Goal: Task Accomplishment & Management: Use online tool/utility

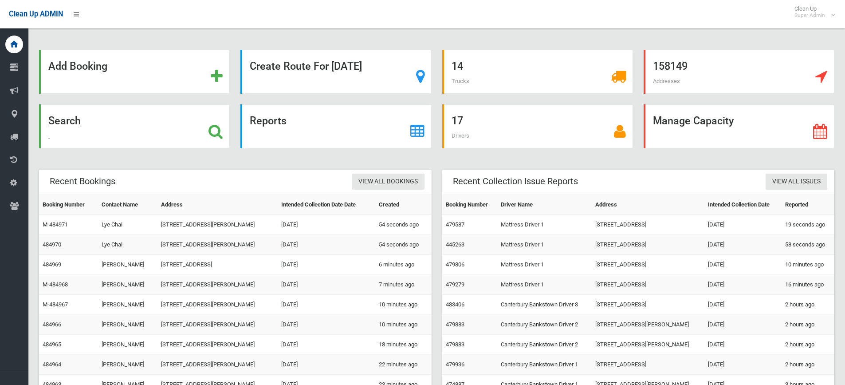
click at [212, 133] on icon at bounding box center [216, 131] width 14 height 15
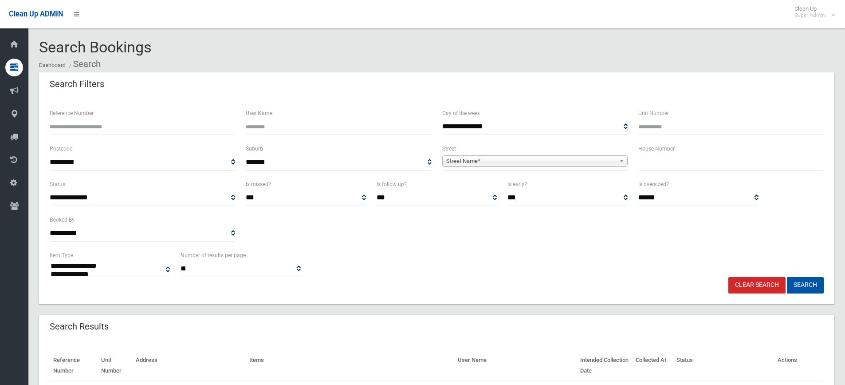
select select
click at [710, 158] on input "text" at bounding box center [730, 162] width 185 height 16
click at [83, 127] on input "Reference Number" at bounding box center [142, 126] width 185 height 16
type input "******"
click at [787, 277] on button "Search" at bounding box center [805, 285] width 37 height 16
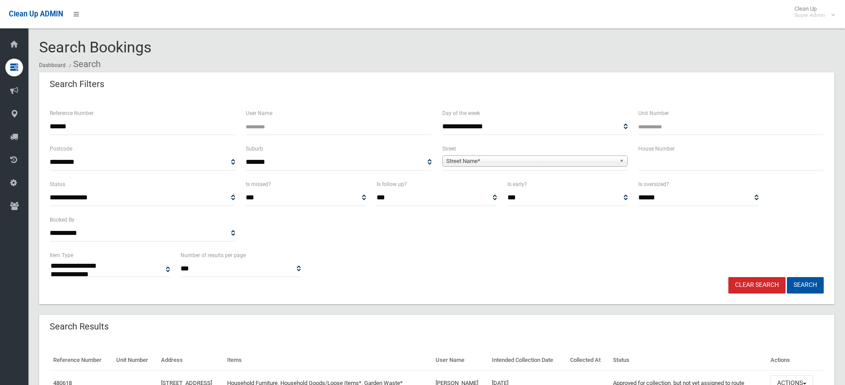
select select
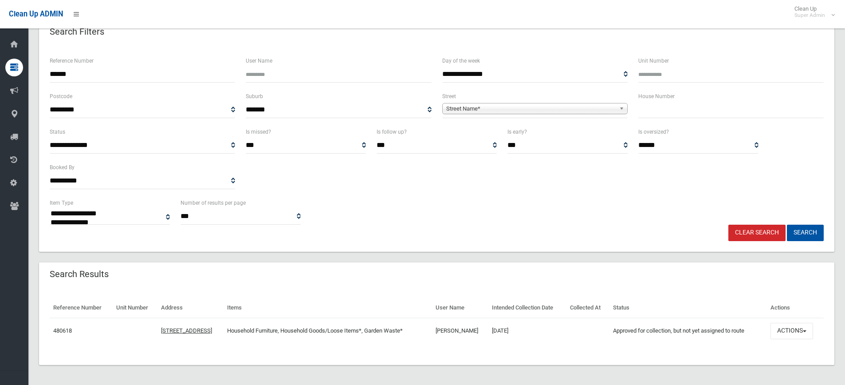
scroll to position [54, 0]
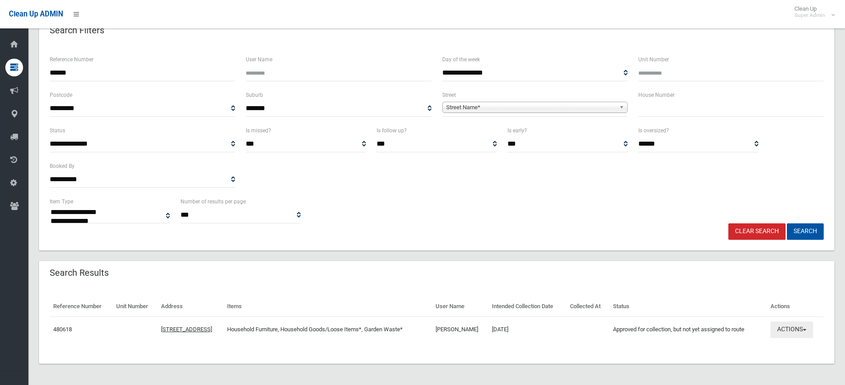
click at [805, 329] on button "Actions" at bounding box center [792, 329] width 43 height 16
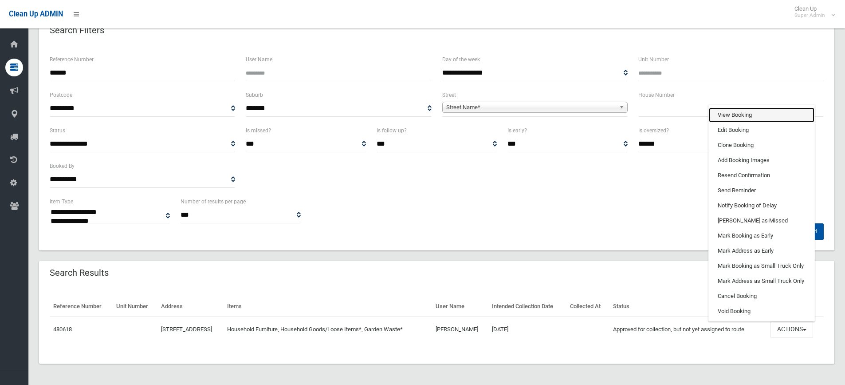
click at [752, 114] on link "View Booking" at bounding box center [762, 114] width 106 height 15
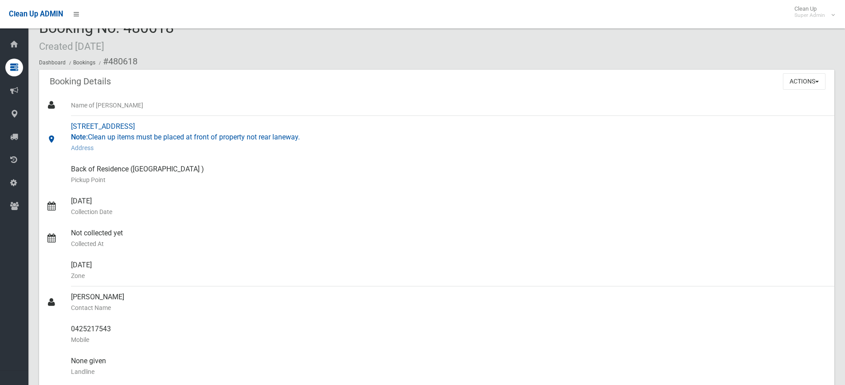
scroll to position [16, 0]
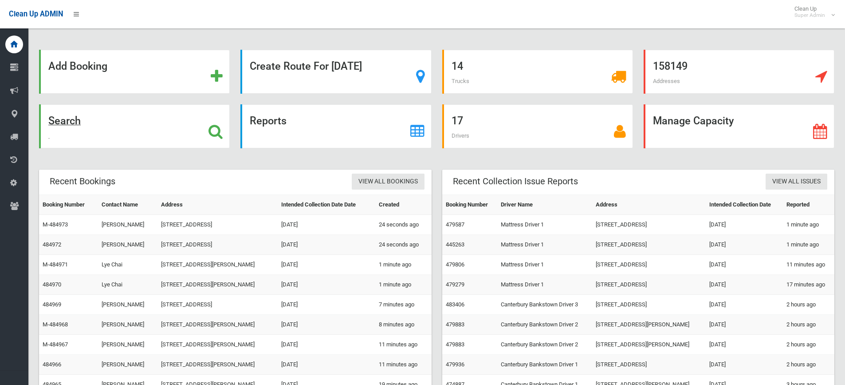
click at [216, 131] on icon at bounding box center [216, 131] width 14 height 15
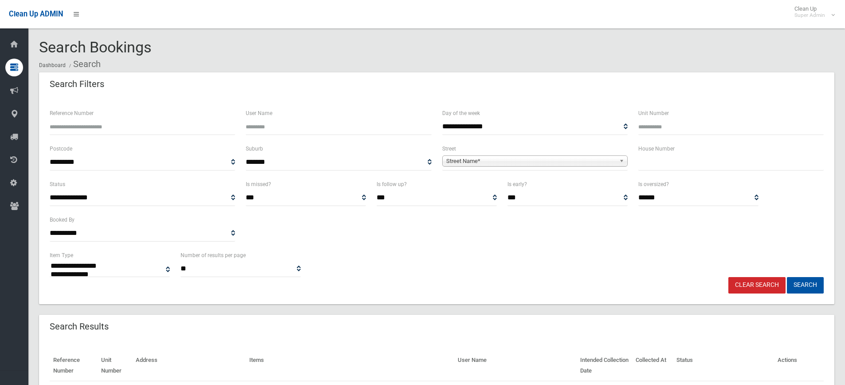
select select
click at [667, 160] on input "text" at bounding box center [730, 162] width 185 height 16
type input "**"
click at [568, 162] on span "Street Name*" at bounding box center [530, 161] width 169 height 11
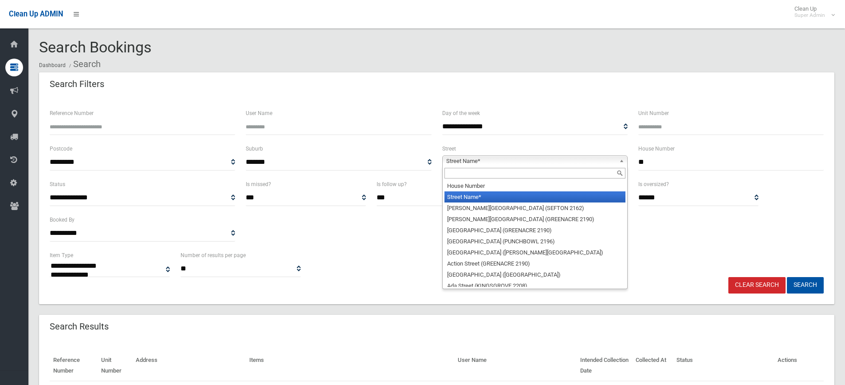
click at [512, 175] on input "text" at bounding box center [535, 173] width 181 height 11
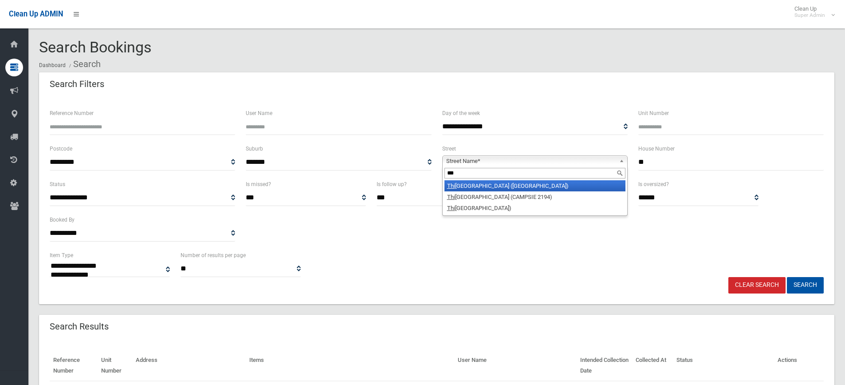
type input "***"
click at [488, 186] on li "Thi rd Avenue (CONDELL PARK 2200)" at bounding box center [535, 185] width 181 height 11
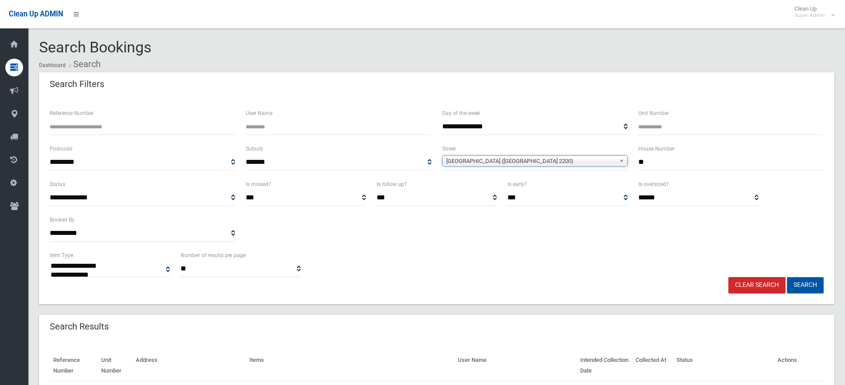
click at [801, 280] on button "Search" at bounding box center [805, 285] width 37 height 16
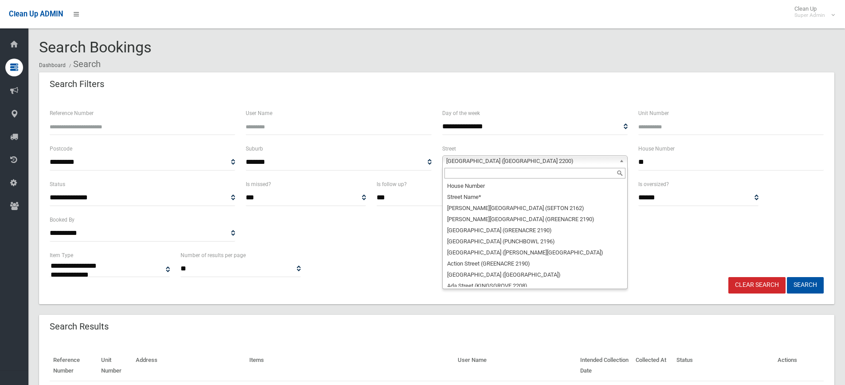
click at [543, 160] on span "Third Avenue (CONDELL PARK 2200)" at bounding box center [530, 161] width 169 height 11
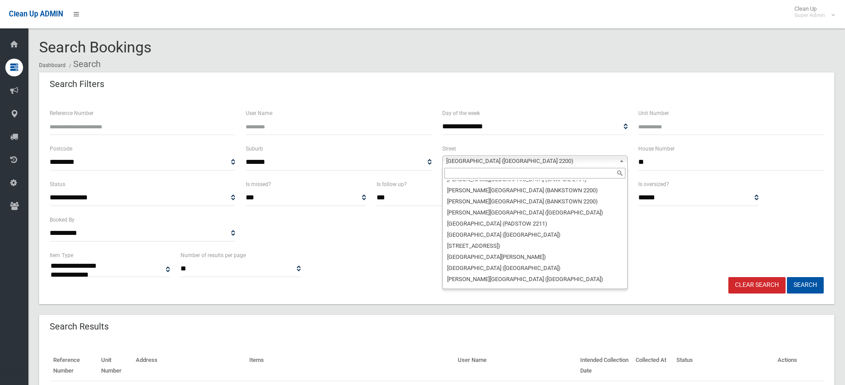
click at [504, 173] on input "text" at bounding box center [535, 173] width 181 height 11
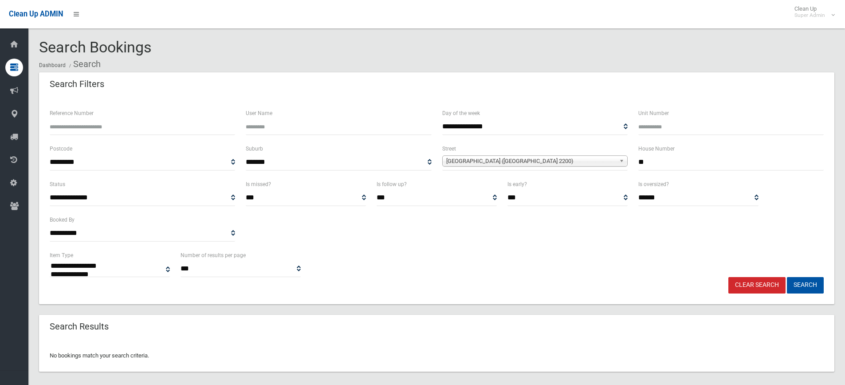
select select
click at [517, 158] on span "[GEOGRAPHIC_DATA] ([GEOGRAPHIC_DATA] 2200)" at bounding box center [530, 161] width 169 height 11
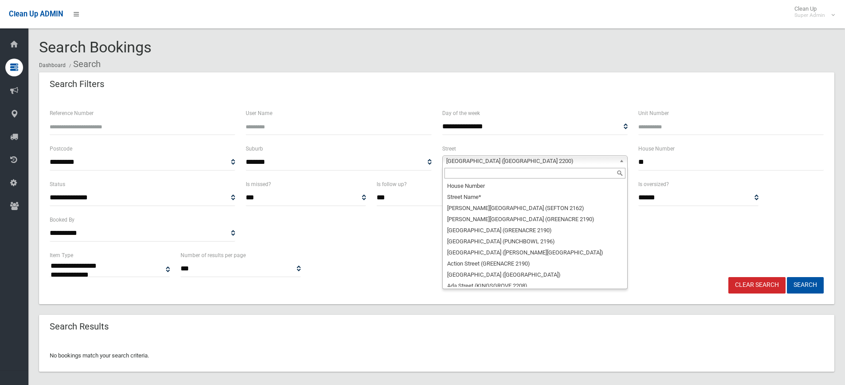
scroll to position [22688, 0]
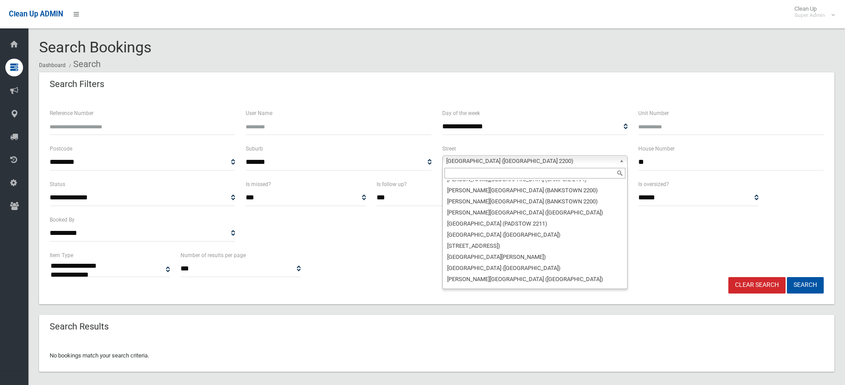
click at [513, 169] on input "text" at bounding box center [535, 173] width 181 height 11
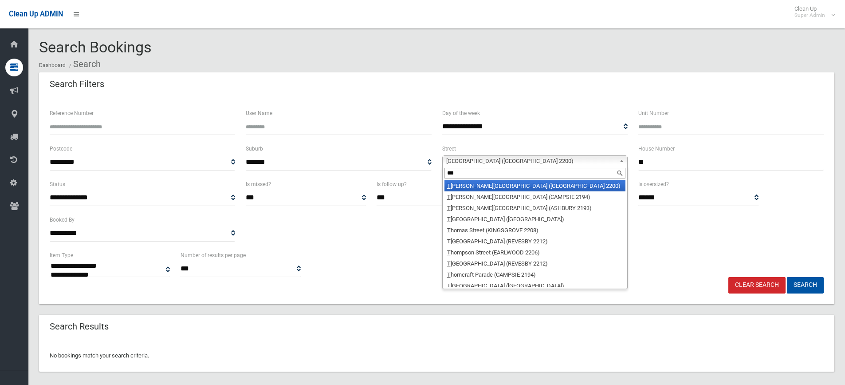
scroll to position [0, 0]
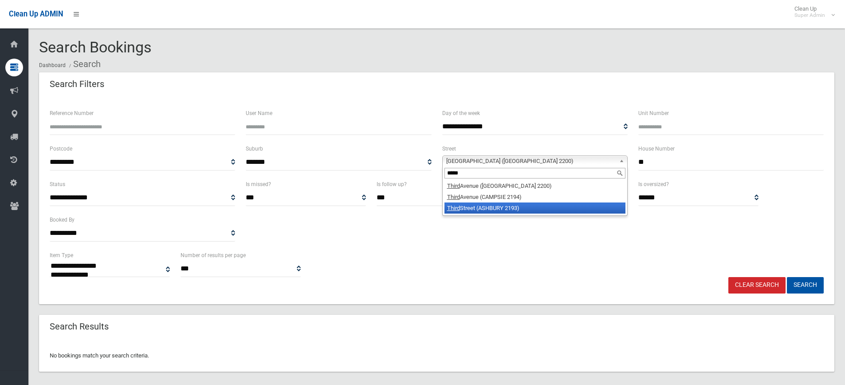
type input "*****"
click at [504, 205] on li "Third Street (ASHBURY 2193)" at bounding box center [535, 207] width 181 height 11
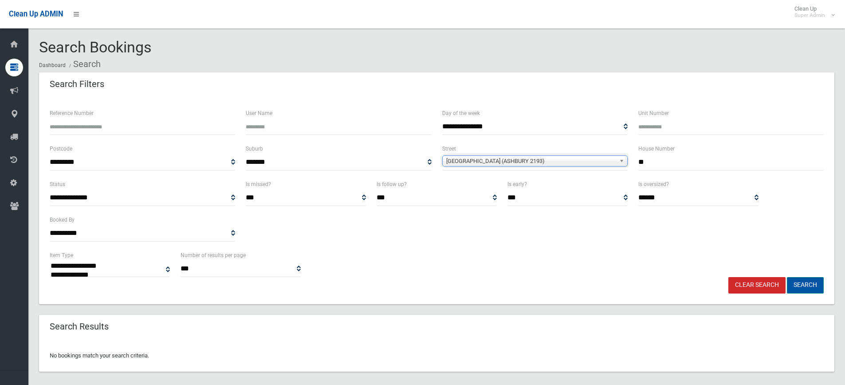
click at [810, 289] on button "Search" at bounding box center [805, 285] width 37 height 16
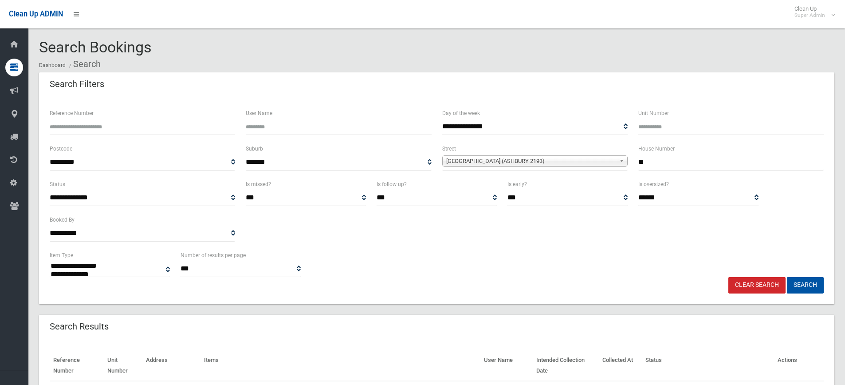
select select
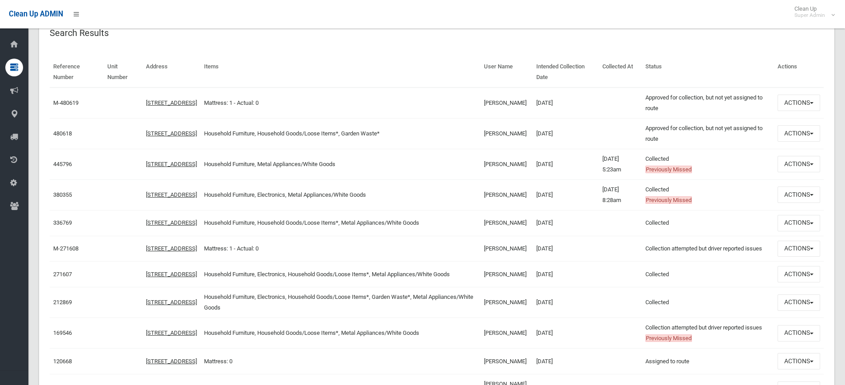
scroll to position [311, 0]
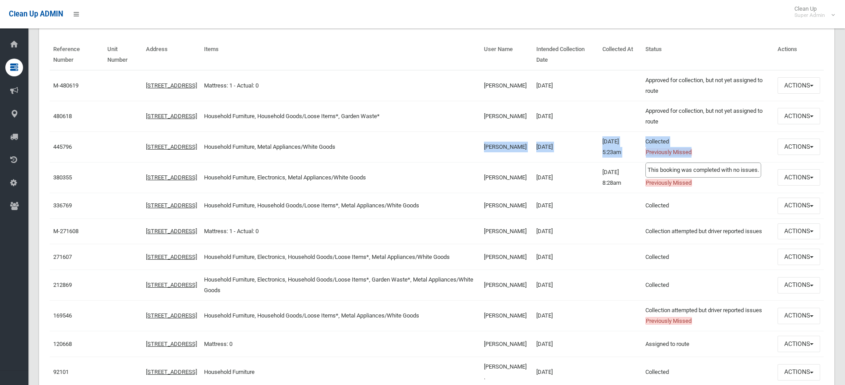
drag, startPoint x: 491, startPoint y: 147, endPoint x: 717, endPoint y: 145, distance: 226.3
click at [721, 149] on tr "445796 46 Third Street, ASHBURY NSW 2193 Household Furniture, Metal Appliances/…" at bounding box center [437, 146] width 774 height 31
click at [698, 137] on td "Collected Previously Missed This booking was completed with no issues." at bounding box center [708, 146] width 132 height 31
drag, startPoint x: 535, startPoint y: 144, endPoint x: 579, endPoint y: 148, distance: 43.7
click at [579, 148] on td "13/03/2025" at bounding box center [566, 146] width 66 height 31
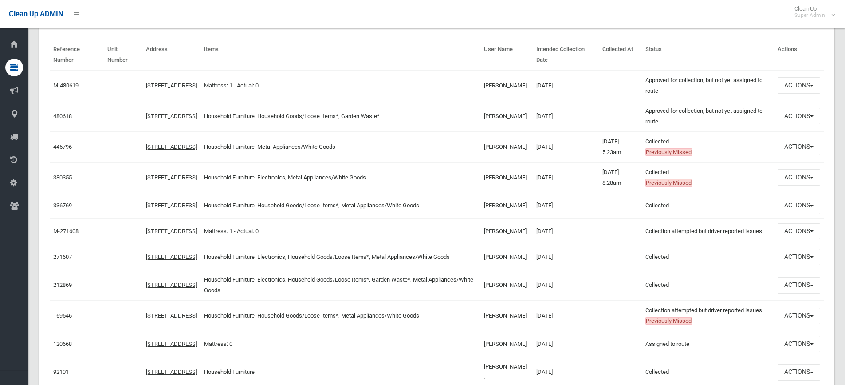
click at [551, 148] on td "13/03/2025" at bounding box center [566, 146] width 66 height 31
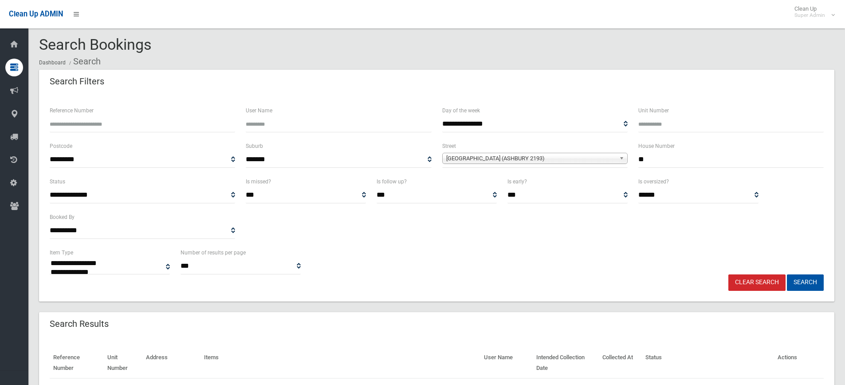
scroll to position [0, 0]
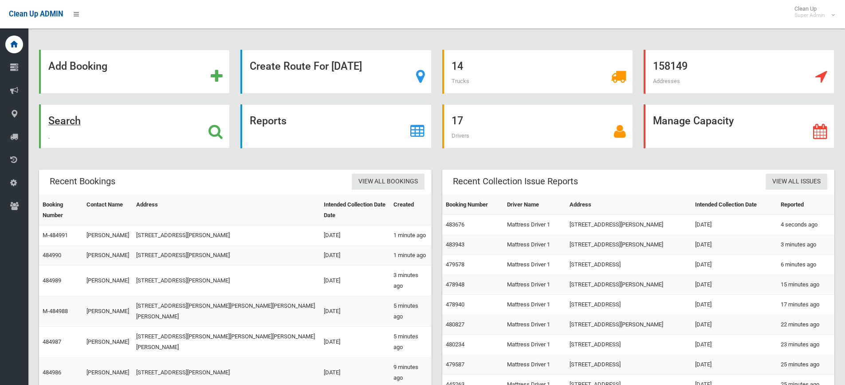
click at [214, 139] on div "Search" at bounding box center [134, 126] width 191 height 44
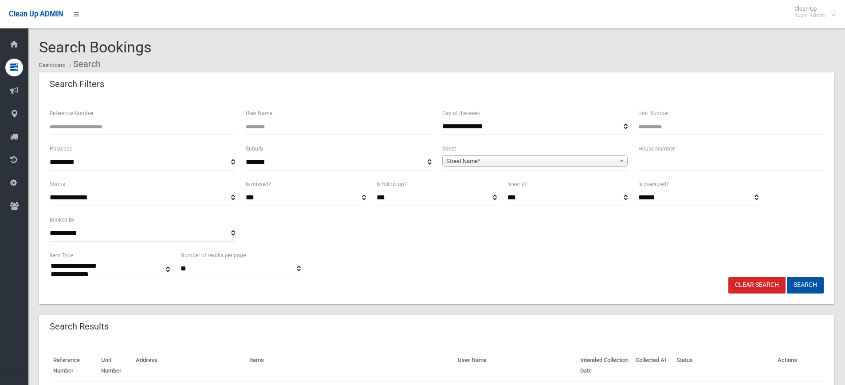
select select
click at [158, 123] on input "Reference Number" at bounding box center [142, 126] width 185 height 16
type input "******"
click at [787, 277] on button "Search" at bounding box center [805, 285] width 37 height 16
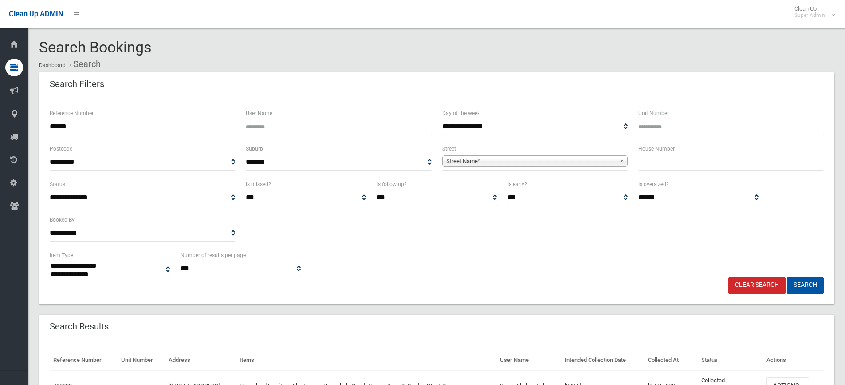
select select
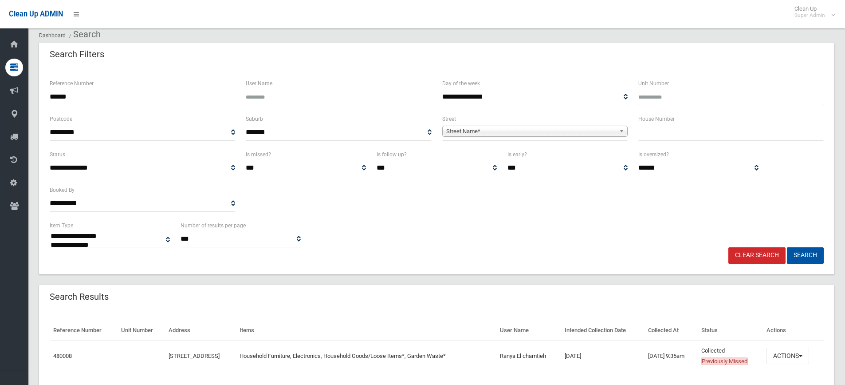
scroll to position [59, 0]
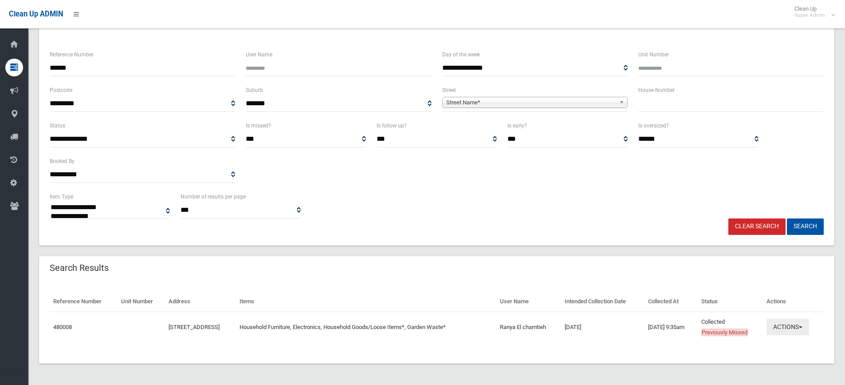
click at [796, 328] on button "Actions" at bounding box center [788, 327] width 43 height 16
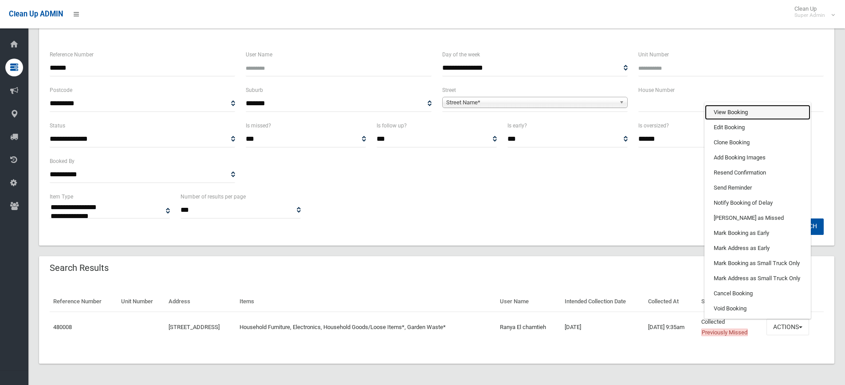
click at [744, 107] on link "View Booking" at bounding box center [758, 112] width 106 height 15
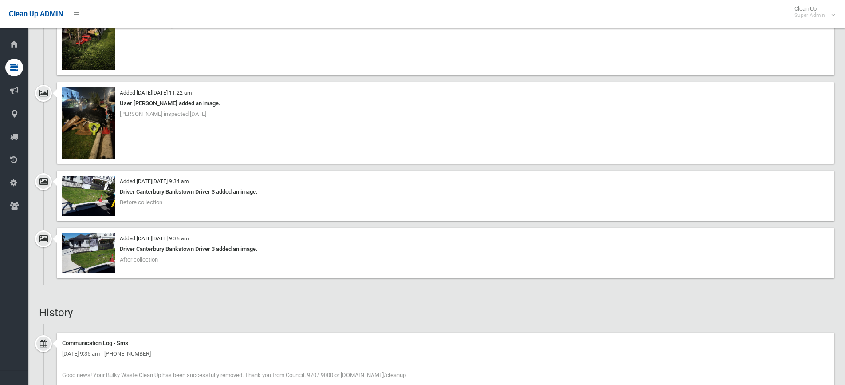
scroll to position [887, 0]
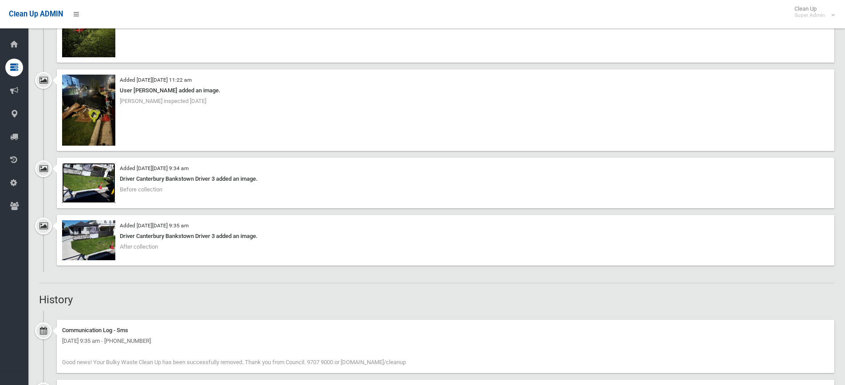
click at [94, 180] on img at bounding box center [88, 183] width 53 height 40
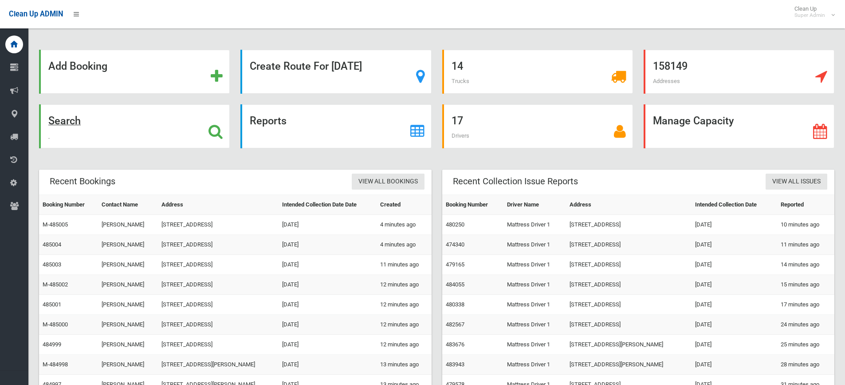
click at [223, 128] on icon at bounding box center [216, 131] width 14 height 15
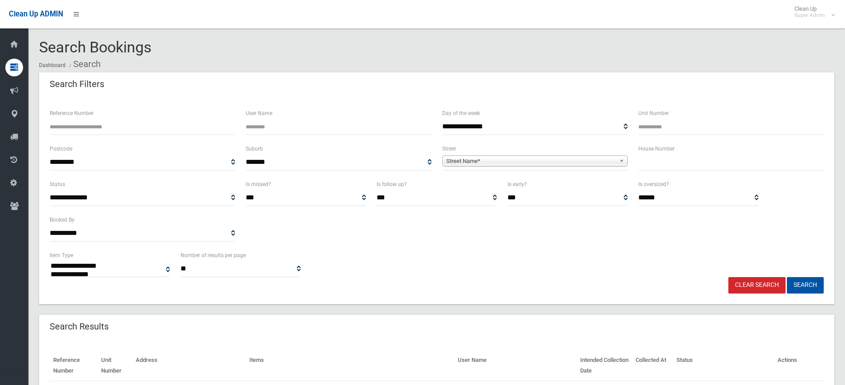
select select
click at [662, 165] on input "text" at bounding box center [730, 162] width 185 height 16
type input "**"
click at [502, 160] on span "Street Name*" at bounding box center [530, 161] width 169 height 11
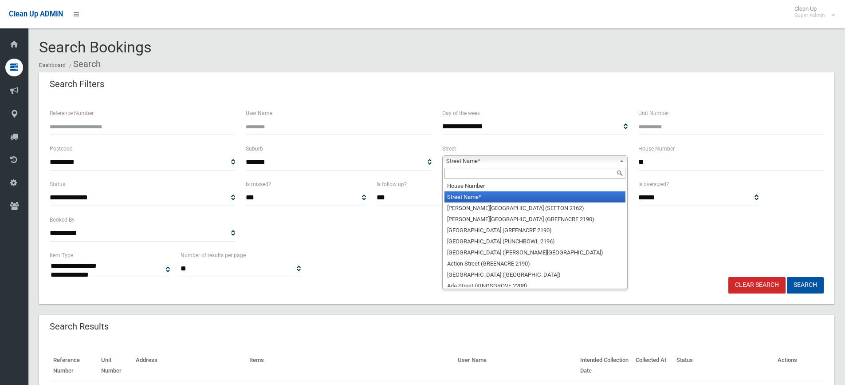
click at [501, 173] on input "text" at bounding box center [535, 173] width 181 height 11
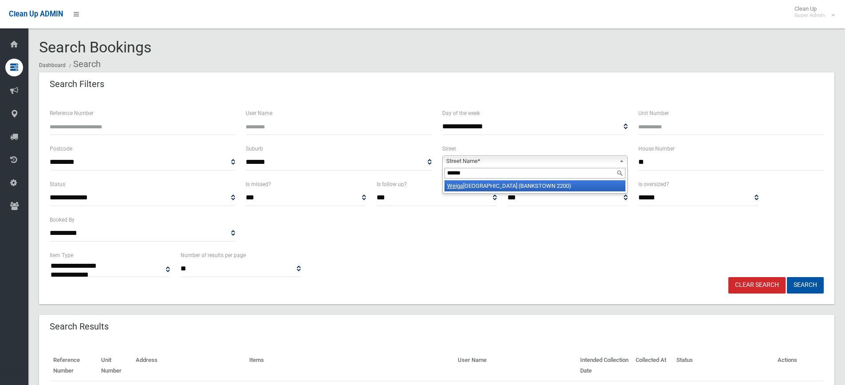
type input "*******"
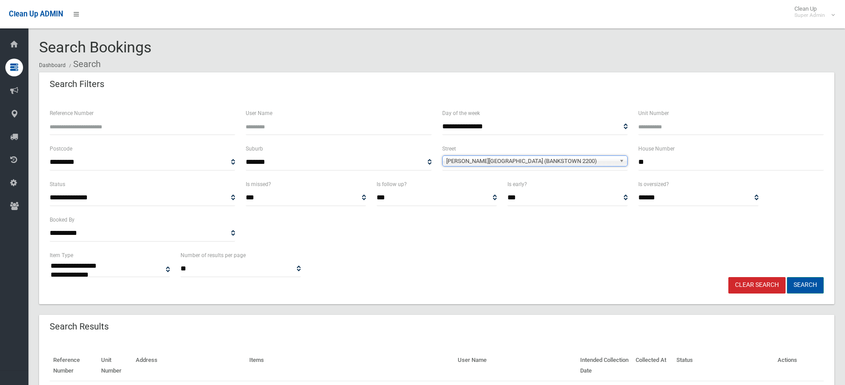
click at [805, 281] on button "Search" at bounding box center [805, 285] width 37 height 16
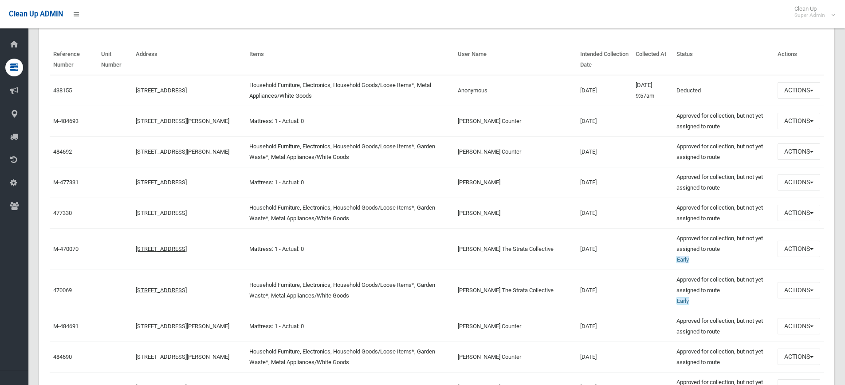
scroll to position [311, 0]
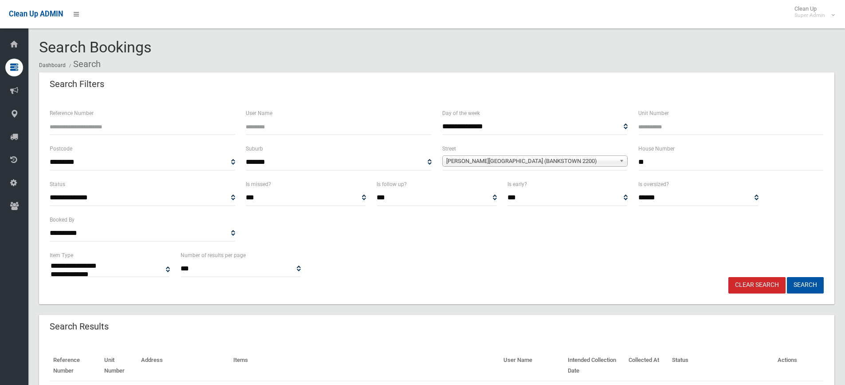
select select
click at [512, 229] on div "**********" at bounding box center [436, 214] width 785 height 71
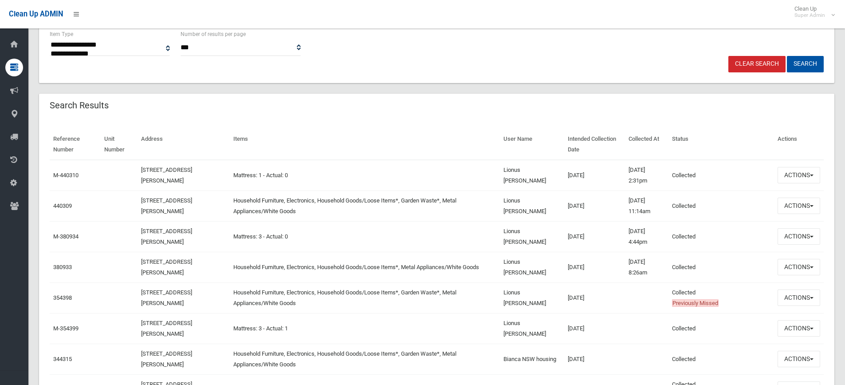
scroll to position [222, 0]
click at [796, 176] on button "Actions" at bounding box center [799, 174] width 43 height 16
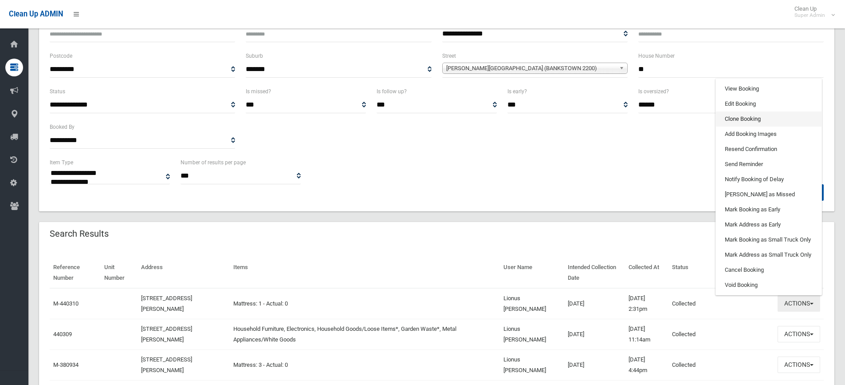
scroll to position [89, 0]
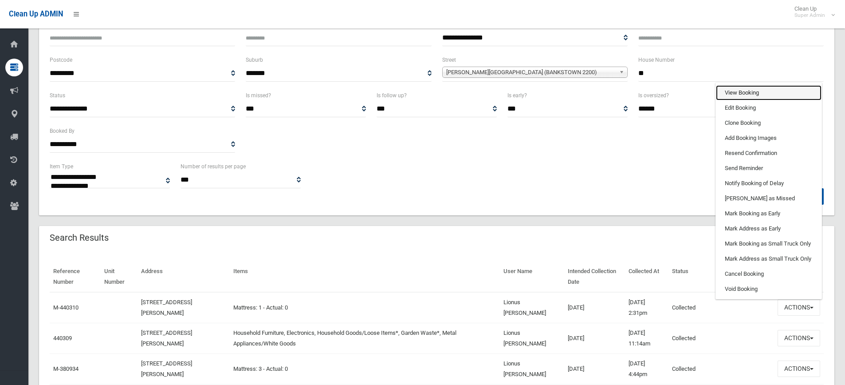
click at [743, 94] on link "View Booking" at bounding box center [769, 92] width 106 height 15
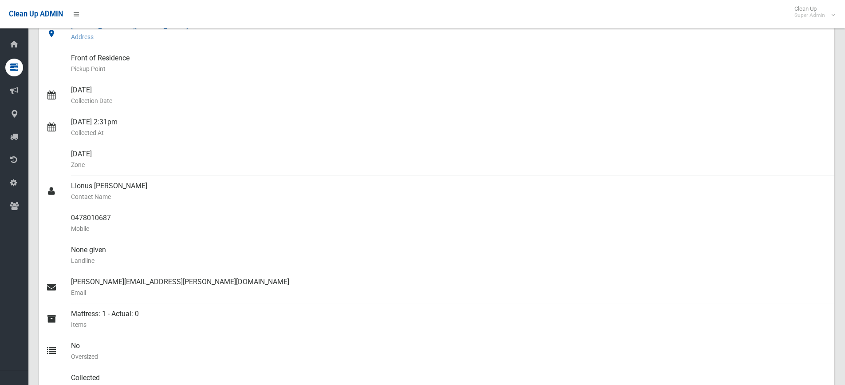
scroll to position [177, 0]
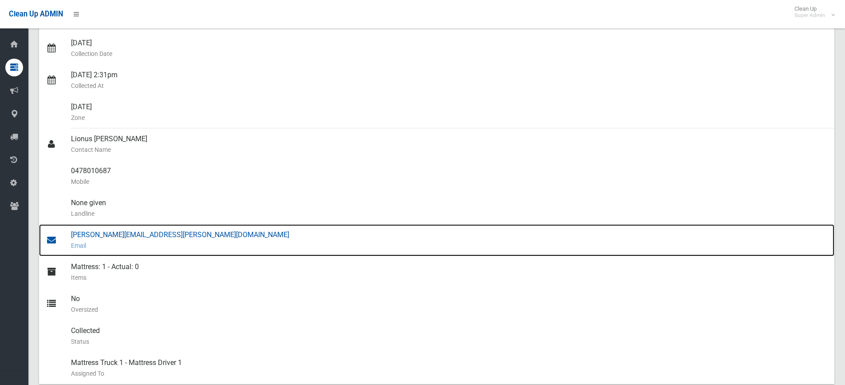
click at [135, 232] on div "[PERSON_NAME][EMAIL_ADDRESS][PERSON_NAME][DOMAIN_NAME] Email" at bounding box center [449, 240] width 756 height 32
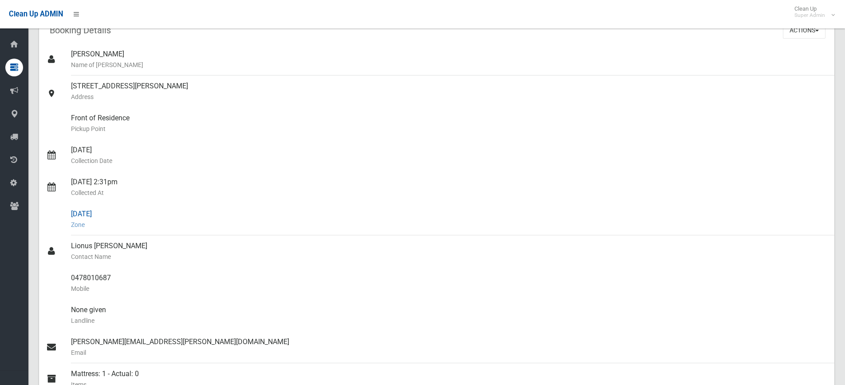
scroll to position [0, 0]
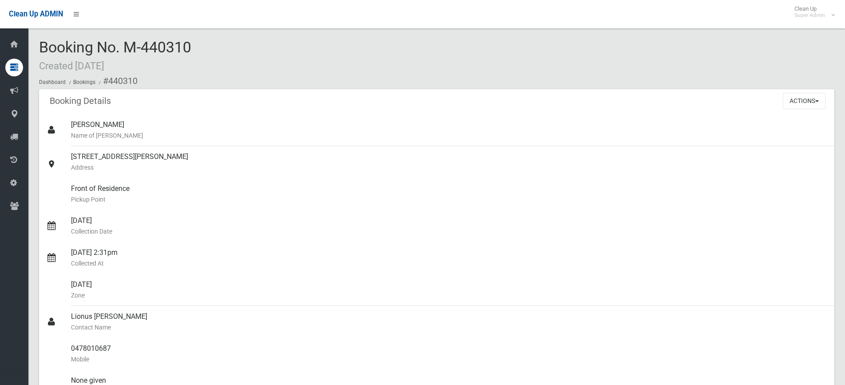
click at [259, 65] on div "Booking No. M-440310 Created [DATE] Dashboard Bookings #440310" at bounding box center [437, 64] width 796 height 50
